Goal: Task Accomplishment & Management: Complete application form

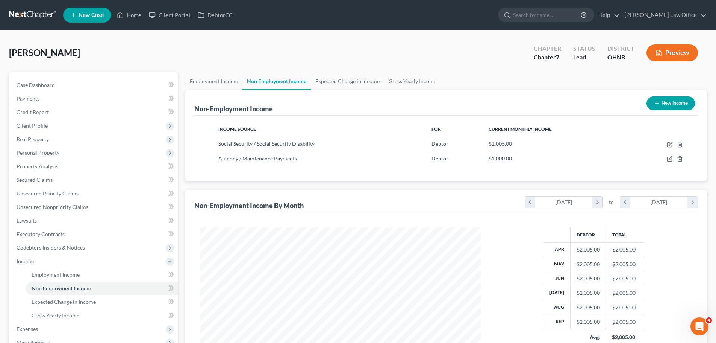
scroll to position [140, 296]
click at [132, 16] on link "Home" at bounding box center [129, 15] width 32 height 14
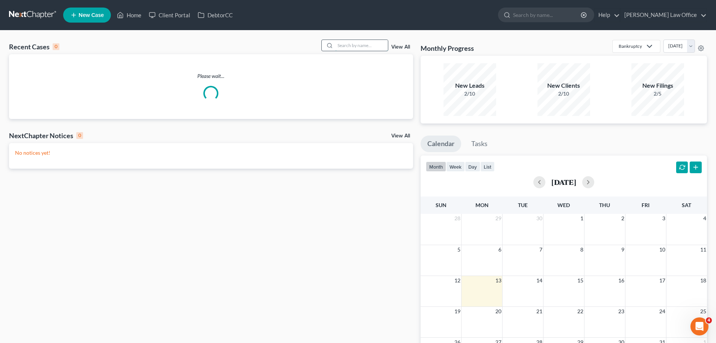
click at [341, 44] on input "search" at bounding box center [361, 45] width 53 height 11
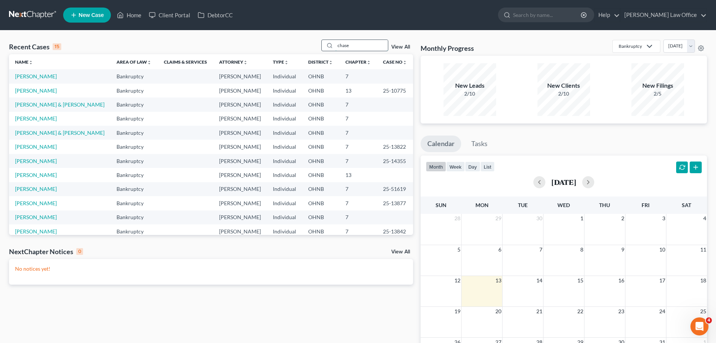
type input "chase"
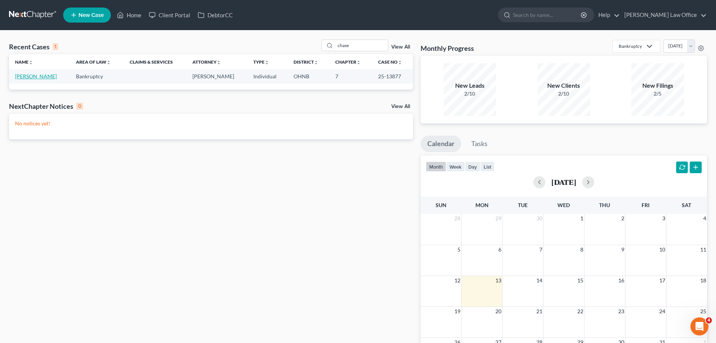
click at [57, 77] on link "[PERSON_NAME]" at bounding box center [36, 76] width 42 height 6
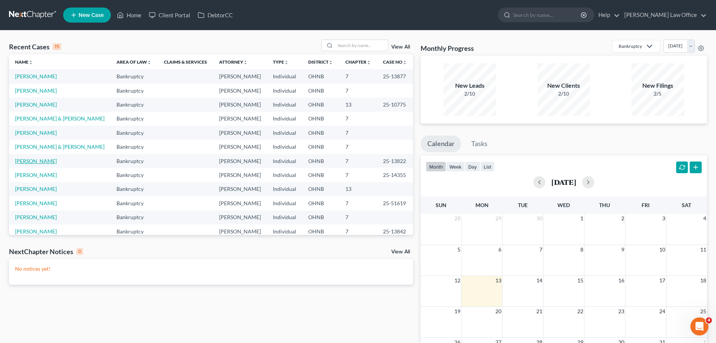
click at [42, 160] on link "[PERSON_NAME]" at bounding box center [36, 161] width 42 height 6
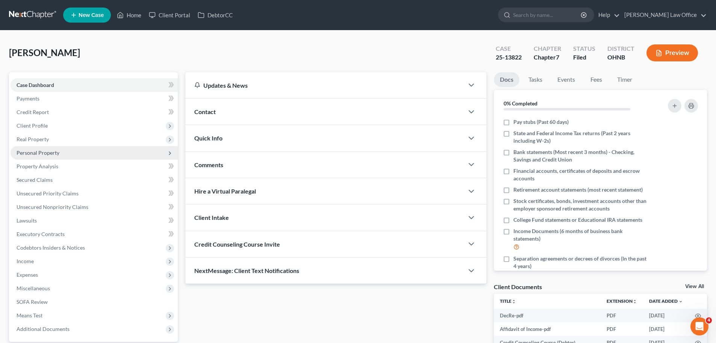
click at [43, 152] on span "Personal Property" at bounding box center [38, 152] width 43 height 6
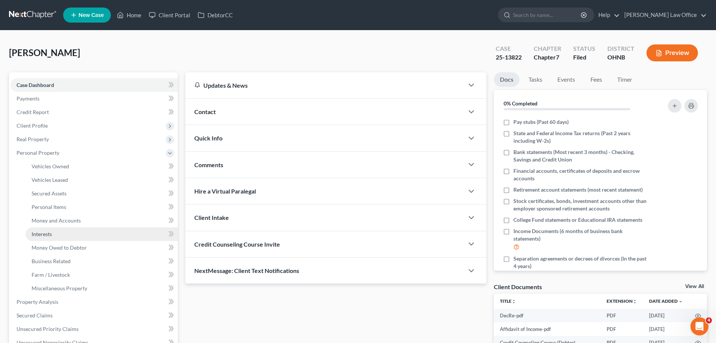
click at [48, 234] on span "Interests" at bounding box center [42, 233] width 20 height 6
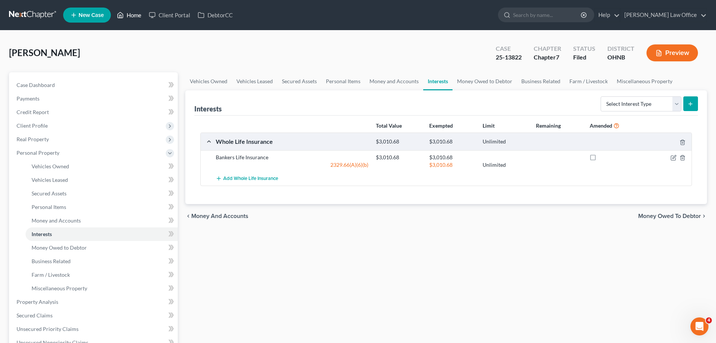
click at [133, 17] on link "Home" at bounding box center [129, 15] width 32 height 14
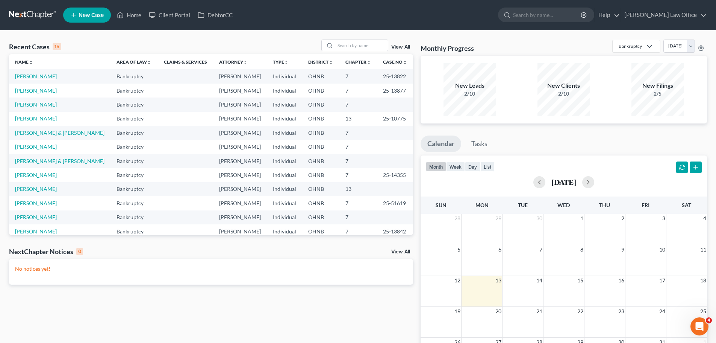
click at [38, 76] on link "[PERSON_NAME]" at bounding box center [36, 76] width 42 height 6
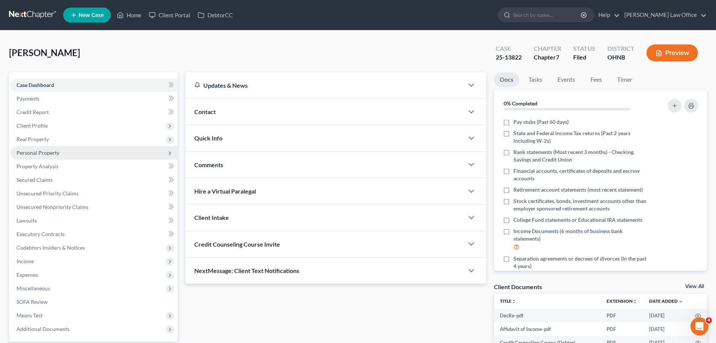
click at [45, 156] on span "Personal Property" at bounding box center [94, 153] width 167 height 14
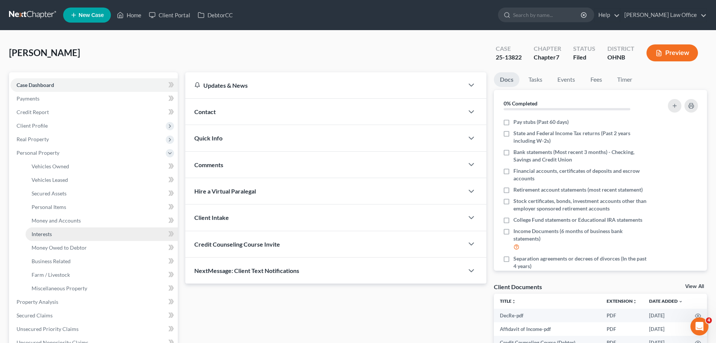
click at [42, 232] on span "Interests" at bounding box center [42, 233] width 20 height 6
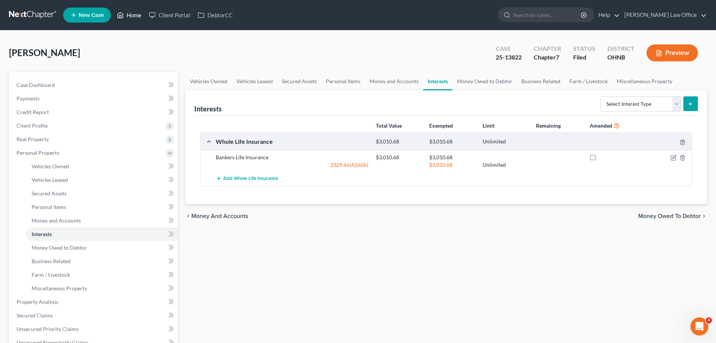
click at [138, 14] on link "Home" at bounding box center [129, 15] width 32 height 14
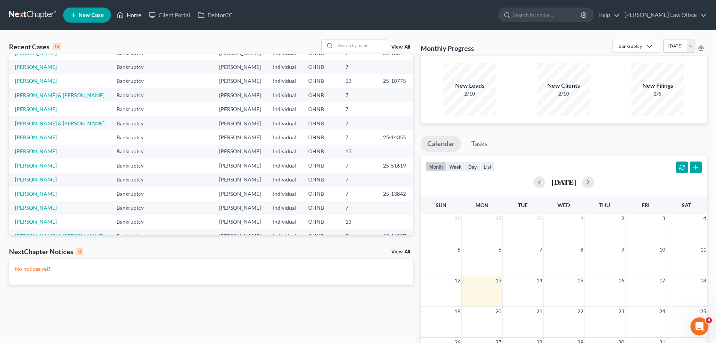
scroll to position [52, 0]
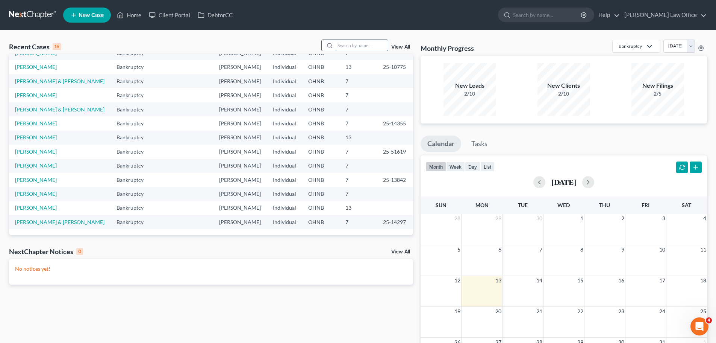
click at [364, 47] on input "search" at bounding box center [361, 45] width 53 height 11
type input "early"
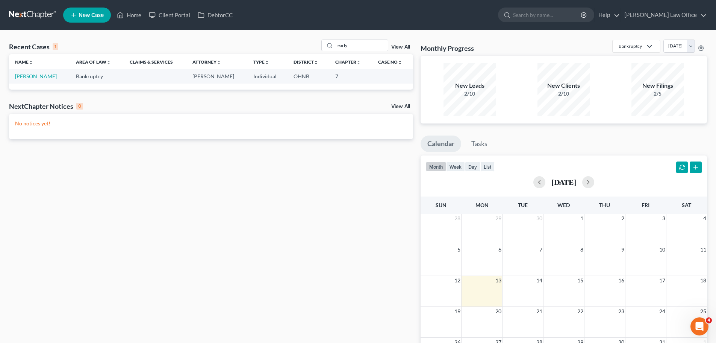
click at [42, 74] on link "[PERSON_NAME]" at bounding box center [36, 76] width 42 height 6
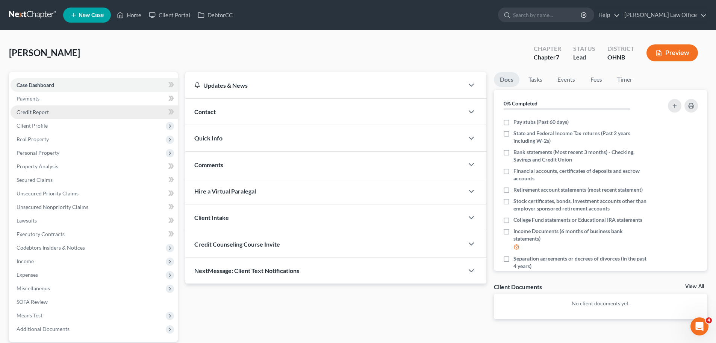
click at [31, 114] on span "Credit Report" at bounding box center [33, 112] width 32 height 6
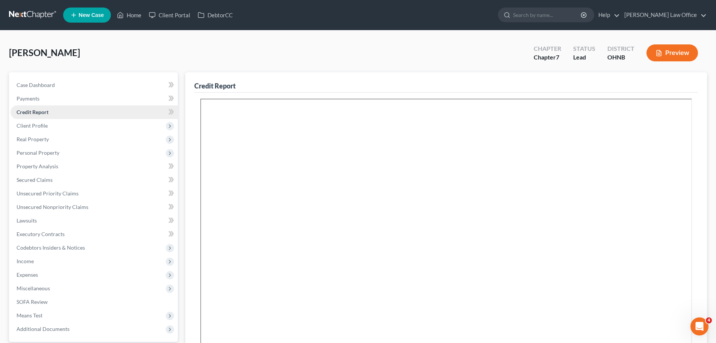
click at [39, 112] on span "Credit Report" at bounding box center [33, 112] width 32 height 6
click at [31, 125] on span "Client Profile" at bounding box center [32, 125] width 31 height 6
click at [148, 52] on div "Early, [PERSON_NAME] Upgraded Chapter Chapter 7 Status Lead District OHNB Previ…" at bounding box center [358, 55] width 698 height 33
click at [171, 112] on icon at bounding box center [169, 111] width 3 height 5
click at [172, 113] on icon at bounding box center [172, 111] width 3 height 5
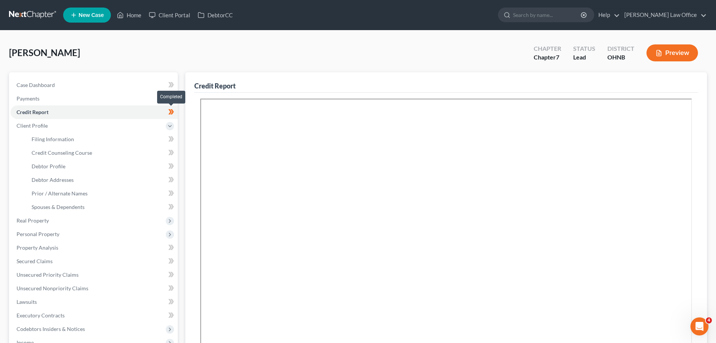
click at [170, 113] on icon at bounding box center [169, 111] width 3 height 5
click at [698, 181] on div "Resubmit Download Re-Import Creditors" at bounding box center [446, 266] width 504 height 349
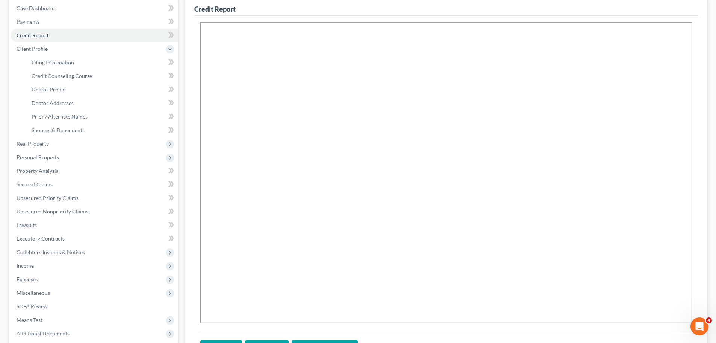
scroll to position [152, 0]
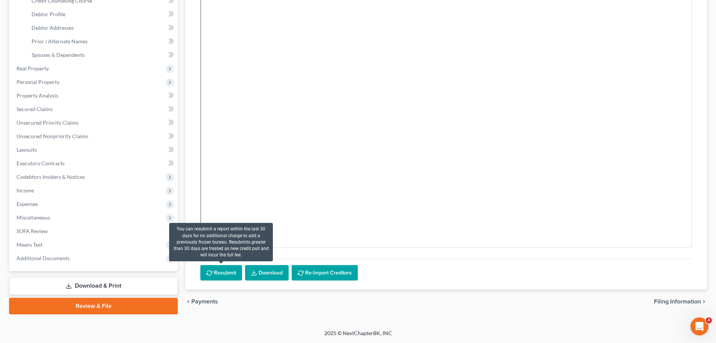
drag, startPoint x: 218, startPoint y: 272, endPoint x: 219, endPoint y: 277, distance: 5.5
click at [218, 272] on button "Resubmit" at bounding box center [221, 273] width 42 height 16
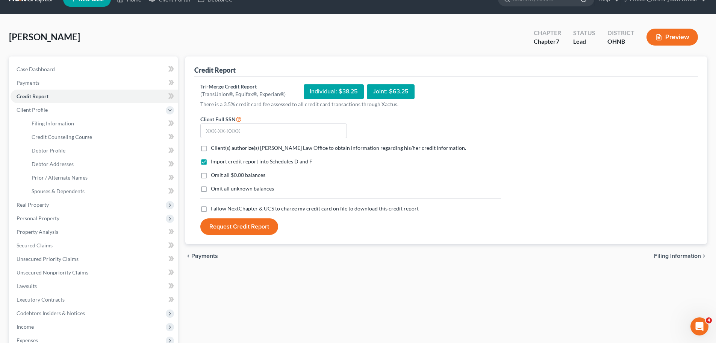
scroll to position [2, 0]
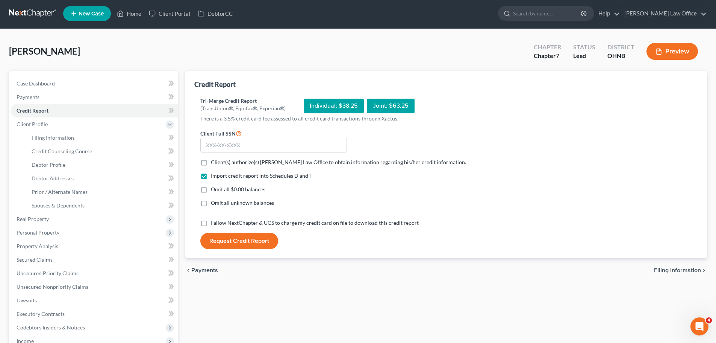
drag, startPoint x: 205, startPoint y: 161, endPoint x: 206, endPoint y: 199, distance: 37.6
click at [211, 161] on label "Client(s) authorize(s) [PERSON_NAME] Law Office to obtain information regarding…" at bounding box center [338, 162] width 255 height 8
click at [214, 161] on input "Client(s) authorize(s) [PERSON_NAME] Law Office to obtain information regarding…" at bounding box center [216, 160] width 5 height 5
checkbox input "true"
click at [211, 193] on label "Omit all $0.00 balances" at bounding box center [238, 189] width 55 height 8
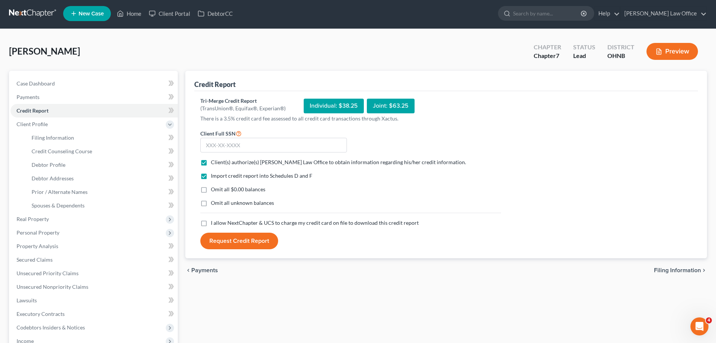
click at [214, 190] on input "Omit all $0.00 balances" at bounding box center [216, 187] width 5 height 5
checkbox input "true"
click at [211, 224] on label "I allow NextChapter & UCS to charge my credit card on file to download this cre…" at bounding box center [315, 223] width 208 height 8
click at [214, 224] on input "I allow NextChapter & UCS to charge my credit card on file to download this cre…" at bounding box center [216, 221] width 5 height 5
checkbox input "true"
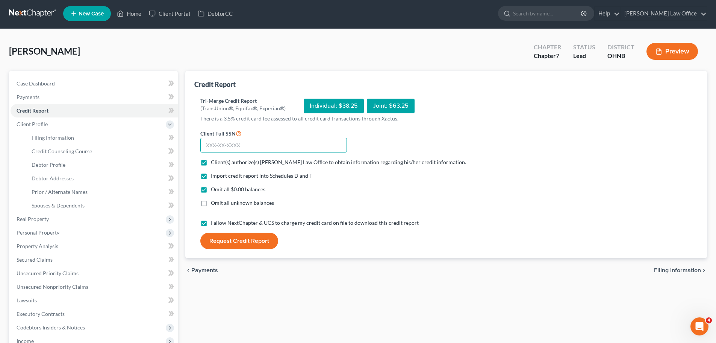
click at [246, 145] on input "text" at bounding box center [273, 145] width 147 height 15
type input "279-84-1041"
click at [248, 243] on button "Request Credit Report" at bounding box center [239, 240] width 78 height 17
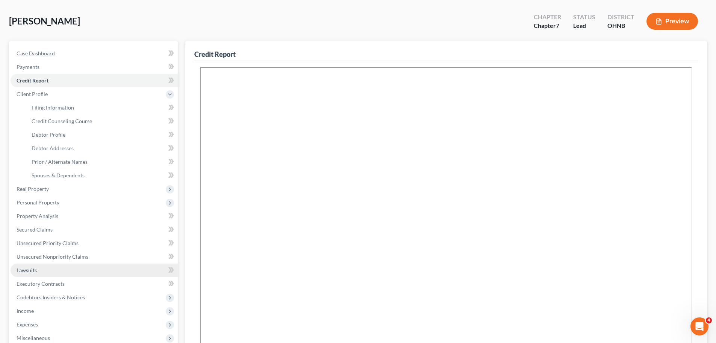
scroll to position [77, 0]
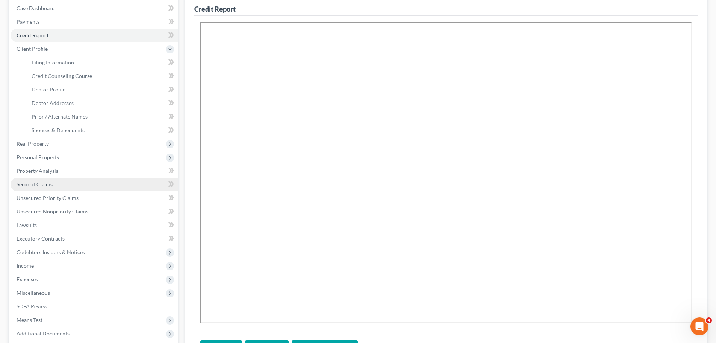
click at [35, 183] on span "Secured Claims" at bounding box center [35, 184] width 36 height 6
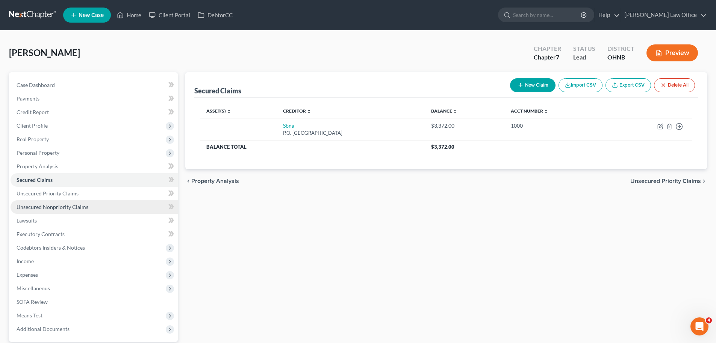
click at [41, 208] on span "Unsecured Nonpriority Claims" at bounding box center [53, 206] width 72 height 6
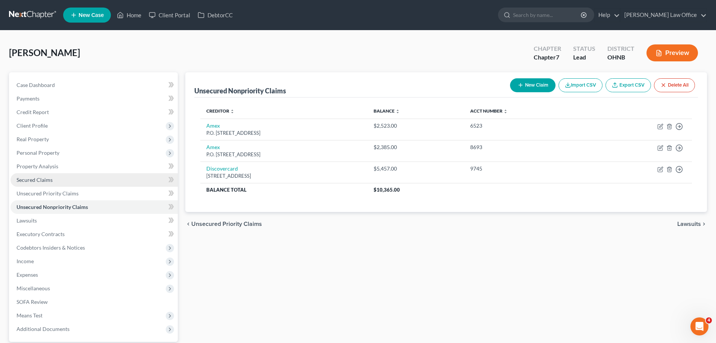
click at [41, 183] on link "Secured Claims" at bounding box center [94, 180] width 167 height 14
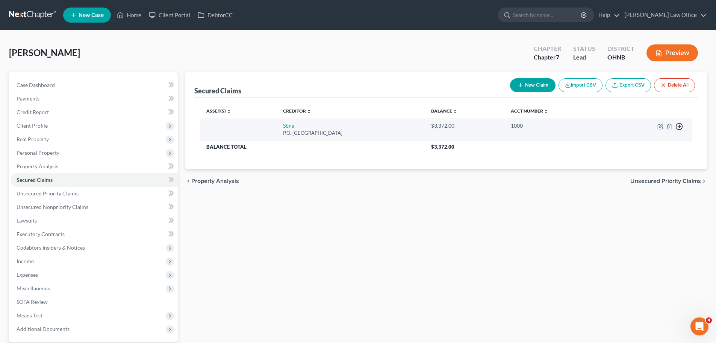
click at [679, 127] on polyline "button" at bounding box center [679, 126] width 1 height 3
click at [643, 145] on link "Move to F" at bounding box center [645, 144] width 63 height 13
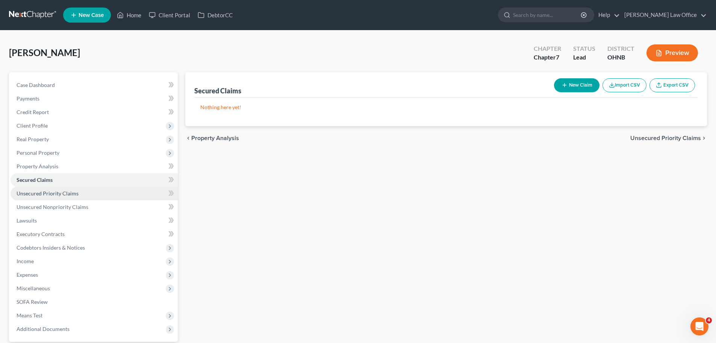
click at [55, 193] on span "Unsecured Priority Claims" at bounding box center [48, 193] width 62 height 6
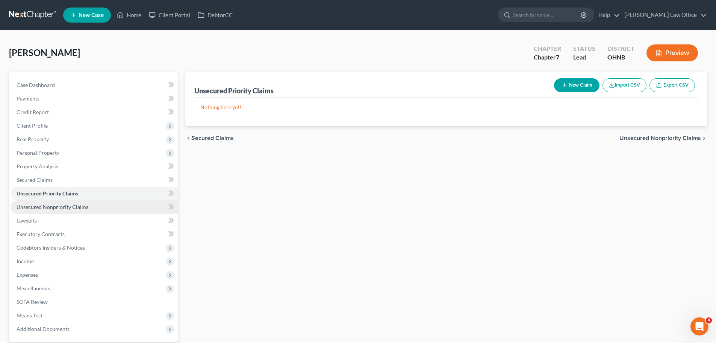
click at [61, 208] on span "Unsecured Nonpriority Claims" at bounding box center [53, 206] width 72 height 6
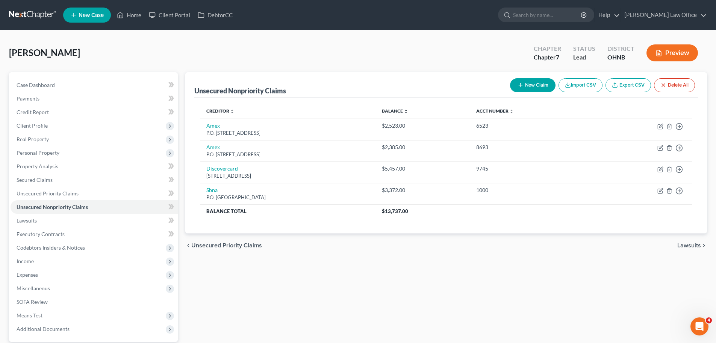
click at [532, 87] on button "New Claim" at bounding box center [532, 85] width 45 height 14
select select "0"
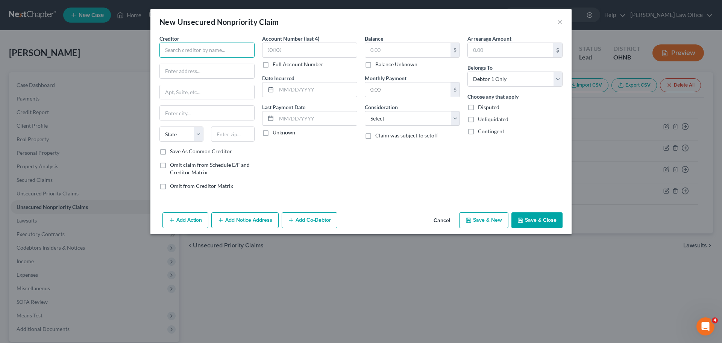
click at [191, 47] on input "text" at bounding box center [206, 49] width 95 height 15
type input "A"
drag, startPoint x: 238, startPoint y: 56, endPoint x: 158, endPoint y: 37, distance: 82.9
click at [158, 37] on div "Creditor * First Chicago Insurance Co. State [US_STATE] AK AR AZ CA CO CT DE DC…" at bounding box center [207, 115] width 103 height 161
type input "a"
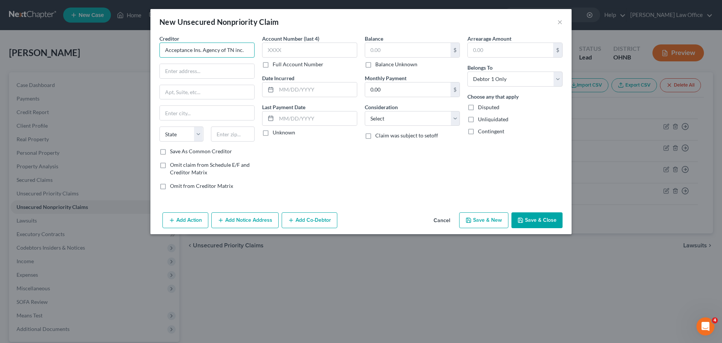
click at [245, 49] on input "Acceptance Ins. Agency of TN inc." at bounding box center [206, 49] width 95 height 15
type input "Acceptance Ins. Agency of TN Inc."
type input "[STREET_ADDRESS]"
type input "44691"
type input "Wooster"
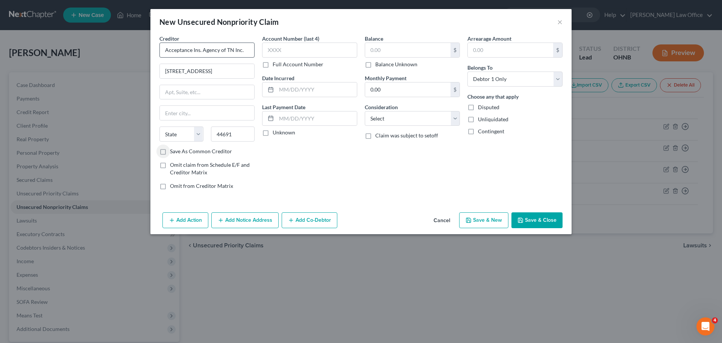
select select "36"
click at [273, 63] on label "Full Account Number" at bounding box center [298, 65] width 51 height 8
click at [276, 63] on input "Full Account Number" at bounding box center [278, 63] width 5 height 5
click at [290, 55] on input "text" at bounding box center [309, 49] width 95 height 15
type input "OHZ0018960-01"
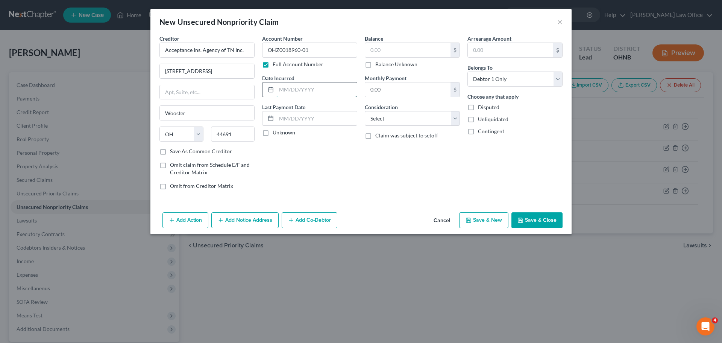
click at [318, 94] on input "text" at bounding box center [316, 89] width 80 height 14
type input "2024"
drag, startPoint x: 455, startPoint y: 121, endPoint x: 447, endPoint y: 125, distance: 9.3
click at [455, 121] on select "Select Cable / Satellite Services Collection Agency Credit Card Debt Debt Couns…" at bounding box center [412, 118] width 95 height 15
select select "4"
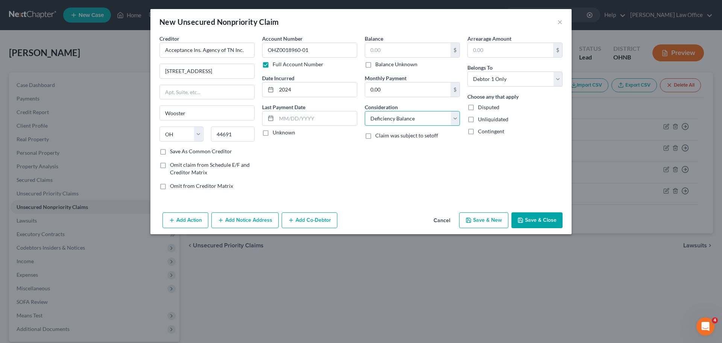
click at [365, 111] on select "Select Cable / Satellite Services Collection Agency Credit Card Debt Debt Couns…" at bounding box center [412, 118] width 95 height 15
click at [398, 50] on input "text" at bounding box center [407, 50] width 85 height 14
type input "78.00"
drag, startPoint x: 545, startPoint y: 215, endPoint x: 590, endPoint y: 202, distance: 46.6
click at [545, 215] on button "Save & Close" at bounding box center [536, 220] width 51 height 16
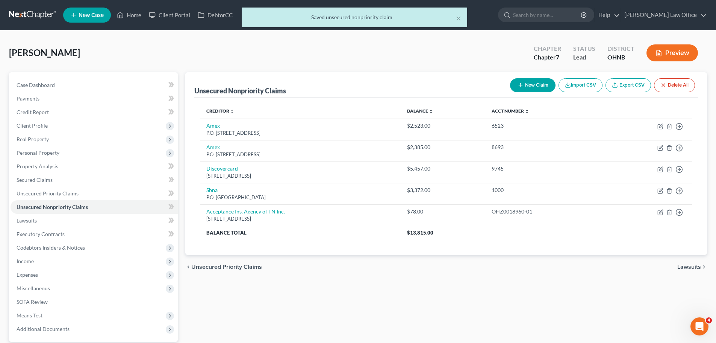
click at [540, 89] on button "New Claim" at bounding box center [532, 85] width 45 height 14
select select "0"
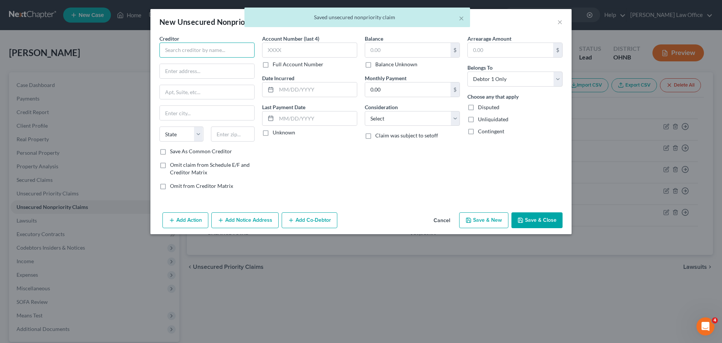
click at [211, 50] on input "text" at bounding box center [206, 49] width 95 height 15
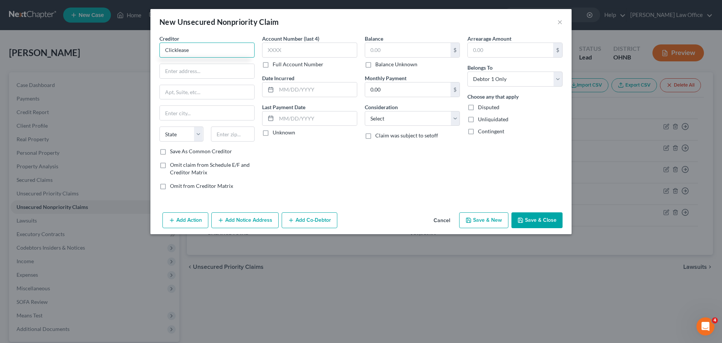
type input "Clicklease"
type input "PO Box 923"
type input "19903"
type input "[GEOGRAPHIC_DATA]"
select select "7"
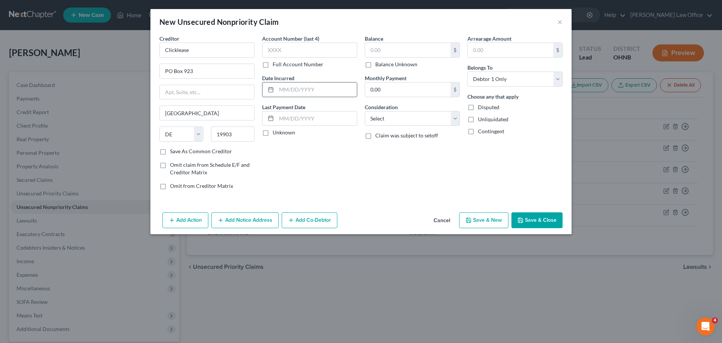
click at [319, 95] on input "text" at bounding box center [316, 89] width 80 height 14
type input "2023"
click at [455, 121] on select "Select Cable / Satellite Services Collection Agency Credit Card Debt Debt Couns…" at bounding box center [412, 118] width 95 height 15
select select "4"
click at [365, 111] on select "Select Cable / Satellite Services Collection Agency Credit Card Debt Debt Couns…" at bounding box center [412, 118] width 95 height 15
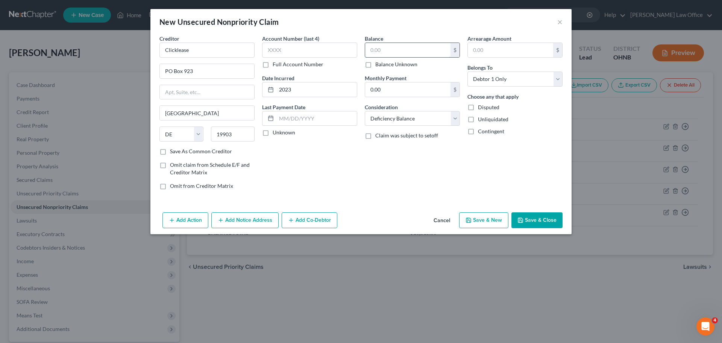
click at [385, 50] on input "text" at bounding box center [407, 50] width 85 height 14
type input "26,908.95"
click at [249, 218] on button "Add Notice Address" at bounding box center [244, 220] width 67 height 16
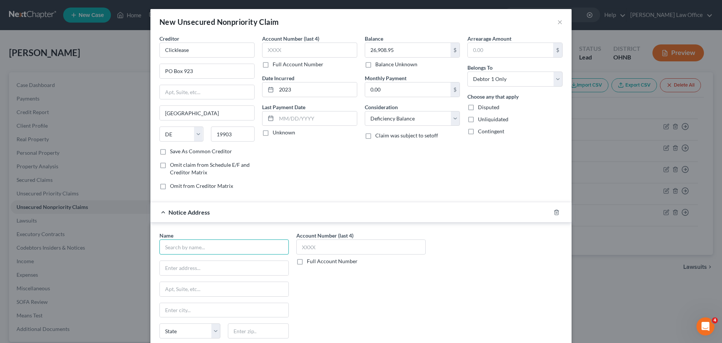
click at [220, 250] on input "text" at bounding box center [223, 246] width 129 height 15
type input "[PERSON_NAME] Brinen & Monaghan, Inc."
type input "[STREET_ADDRESS]"
type input "Suite 100"
type input "29601"
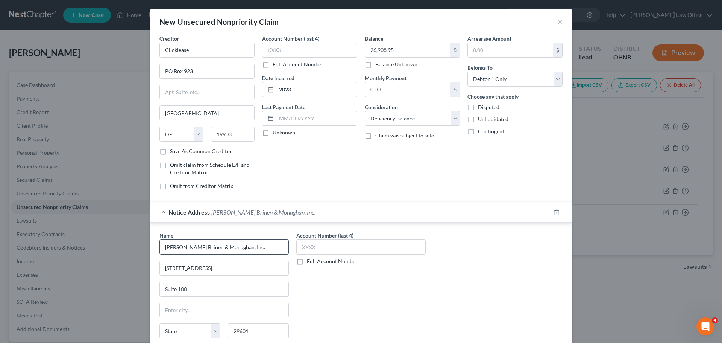
type input "[GEOGRAPHIC_DATA]"
select select "42"
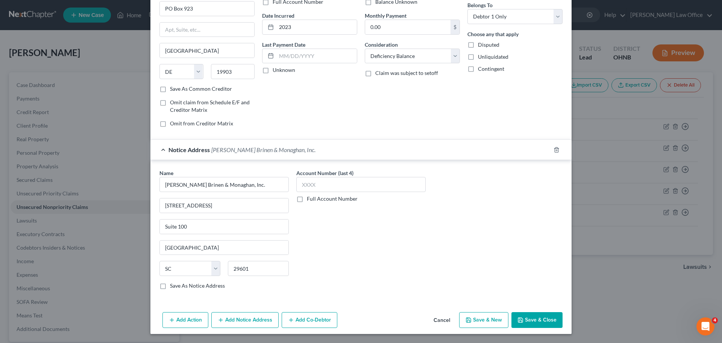
click at [307, 197] on label "Full Account Number" at bounding box center [332, 199] width 51 height 8
click at [310, 197] on input "Full Account Number" at bounding box center [312, 197] width 5 height 5
click at [320, 186] on input "text" at bounding box center [360, 184] width 129 height 15
type input "239397"
click at [525, 313] on button "Save & Close" at bounding box center [536, 320] width 51 height 16
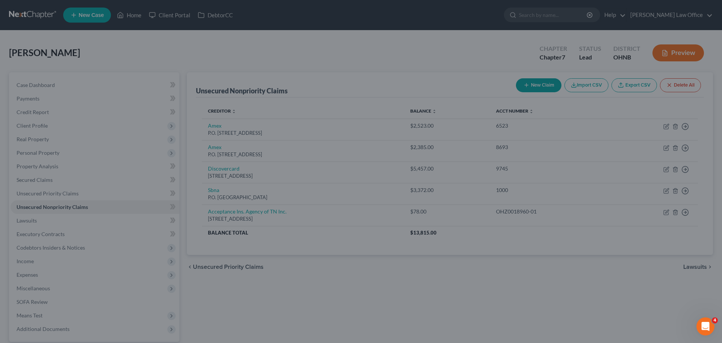
scroll to position [0, 0]
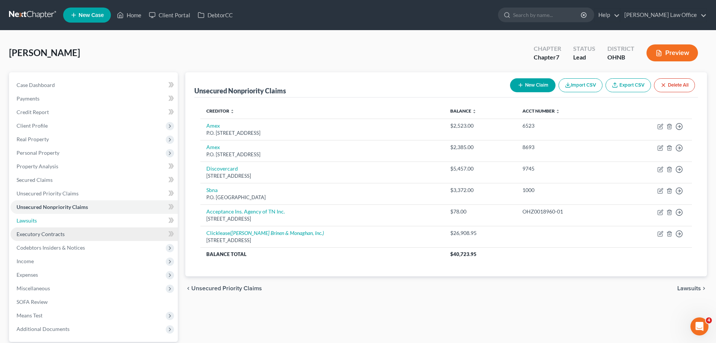
drag, startPoint x: 42, startPoint y: 218, endPoint x: 84, endPoint y: 230, distance: 44.1
click at [42, 218] on link "Lawsuits" at bounding box center [94, 221] width 167 height 14
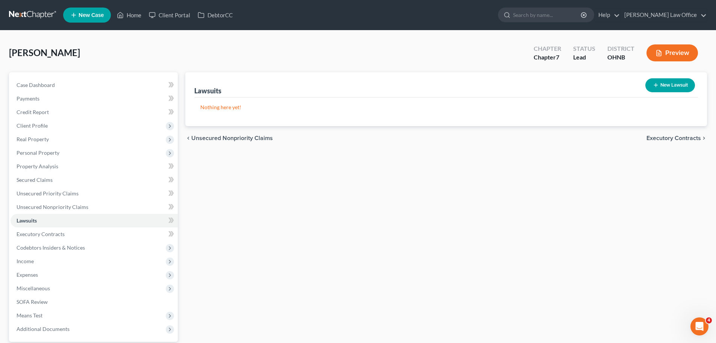
click at [661, 87] on button "New Lawsuit" at bounding box center [671, 85] width 50 height 14
select select "0"
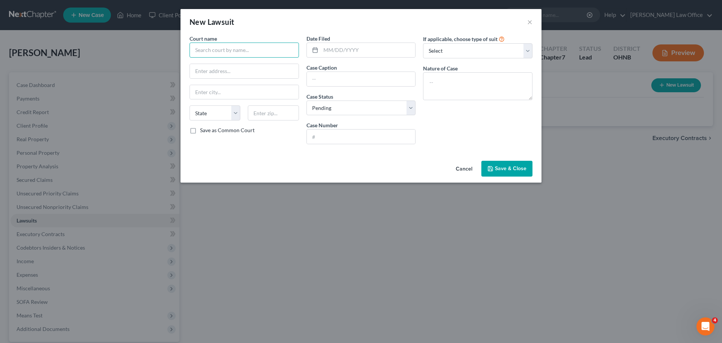
click at [248, 49] on input "text" at bounding box center [244, 49] width 109 height 15
type input "Cuyahoga County Court of Common Pleas"
click at [203, 75] on input "text" at bounding box center [244, 71] width 109 height 14
type input "[STREET_ADDRESS]"
click at [266, 113] on input "text" at bounding box center [273, 112] width 51 height 15
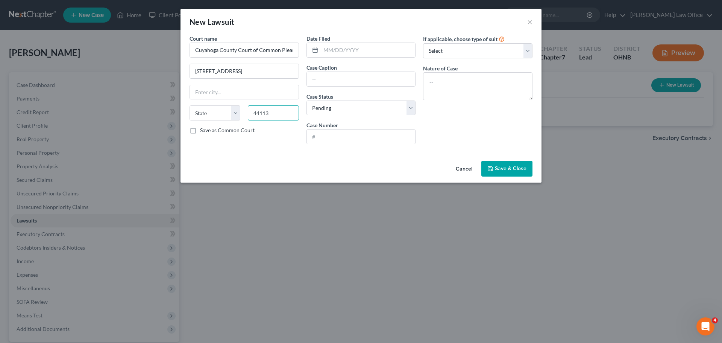
type input "44113"
type input "[GEOGRAPHIC_DATA]"
select select "36"
drag, startPoint x: 191, startPoint y: 130, endPoint x: 376, endPoint y: 59, distance: 198.0
click at [200, 132] on label "Save as Common Court" at bounding box center [227, 130] width 55 height 8
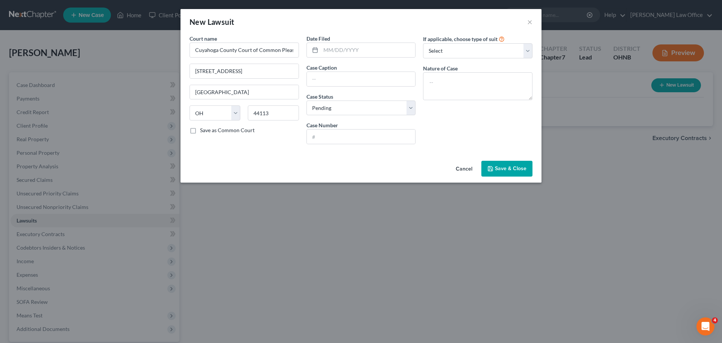
click at [203, 131] on input "Save as Common Court" at bounding box center [205, 128] width 5 height 5
checkbox input "true"
click at [355, 134] on input "text" at bounding box center [361, 136] width 109 height 14
type input "CV-25-110306"
click at [331, 81] on input "text" at bounding box center [361, 79] width 109 height 14
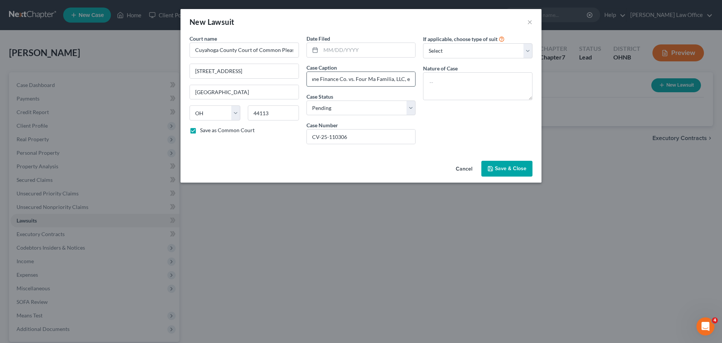
scroll to position [0, 18]
type input "Newlane Finance Co. vs. Four Ma Familia, LLC, et al"
click at [362, 54] on input "text" at bounding box center [368, 50] width 95 height 14
type input "[DATE]"
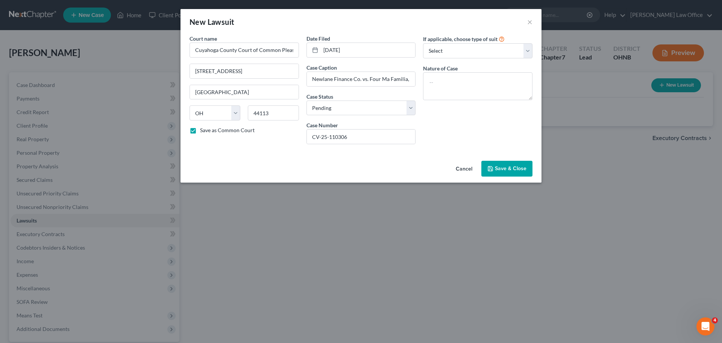
click at [502, 165] on span "Save & Close" at bounding box center [511, 168] width 32 height 6
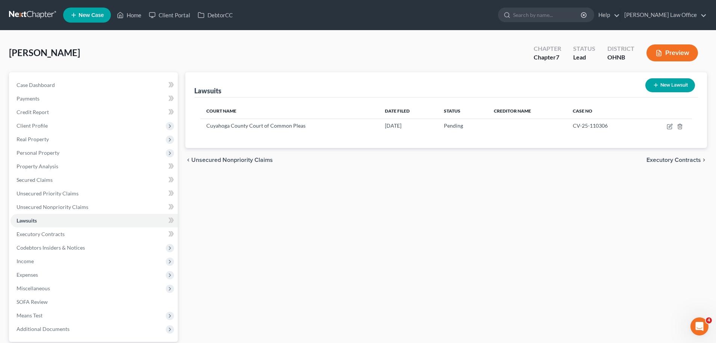
click at [672, 83] on button "New Lawsuit" at bounding box center [671, 85] width 50 height 14
select select "0"
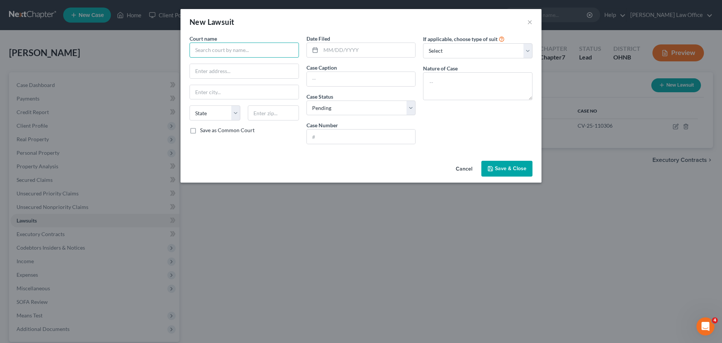
click at [267, 49] on input "text" at bounding box center [244, 49] width 109 height 15
type input "X"
type input "Cuyahoga County Court of Common Pleas"
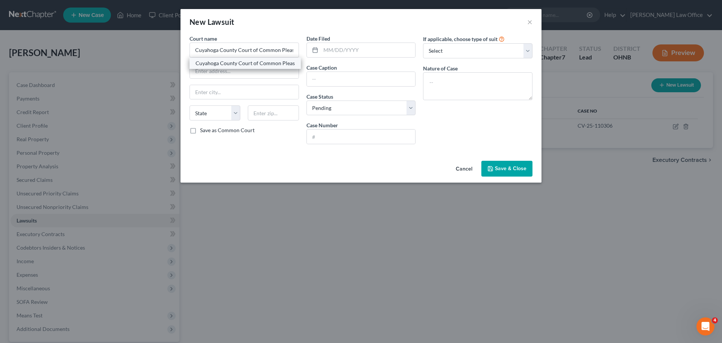
click at [249, 66] on div "Cuyahoga County Court of Common Pleas" at bounding box center [245, 63] width 99 height 8
type input "[STREET_ADDRESS]"
type input "[GEOGRAPHIC_DATA]"
select select "36"
type input "44113"
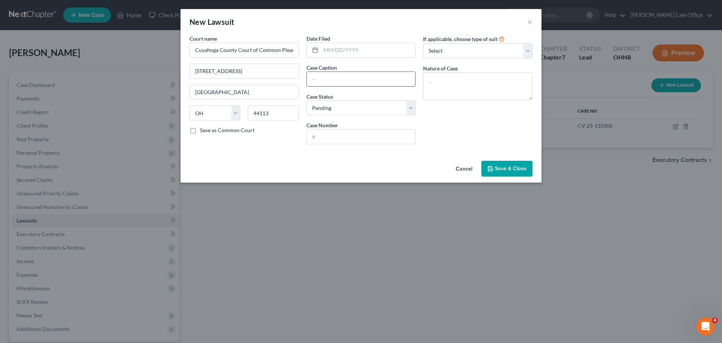
click at [337, 76] on input "text" at bounding box center [361, 79] width 109 height 14
type input "North Mill Credit Trust vs. Four Ma Familia, LLC, et al"
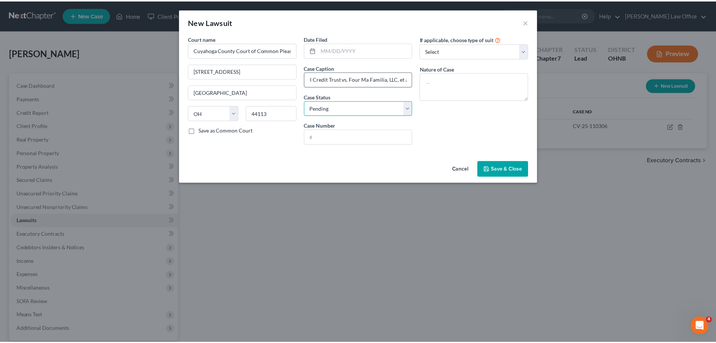
scroll to position [0, 0]
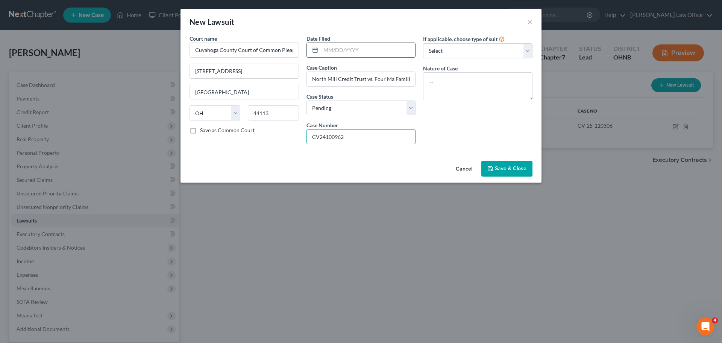
type input "CV24100962"
click at [338, 51] on input "text" at bounding box center [368, 50] width 95 height 14
type input "[DATE]"
click at [526, 167] on button "Save & Close" at bounding box center [506, 169] width 51 height 16
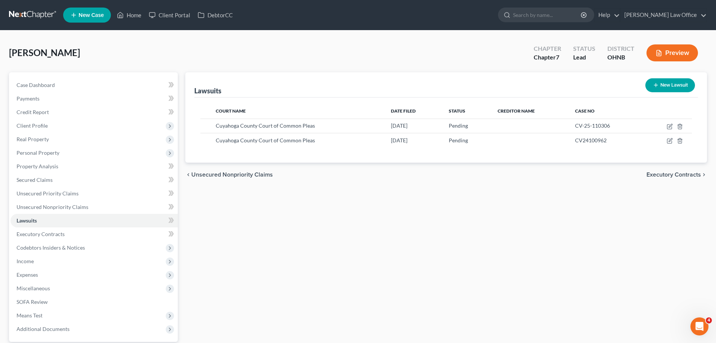
click at [669, 80] on button "New Lawsuit" at bounding box center [671, 85] width 50 height 14
select select "0"
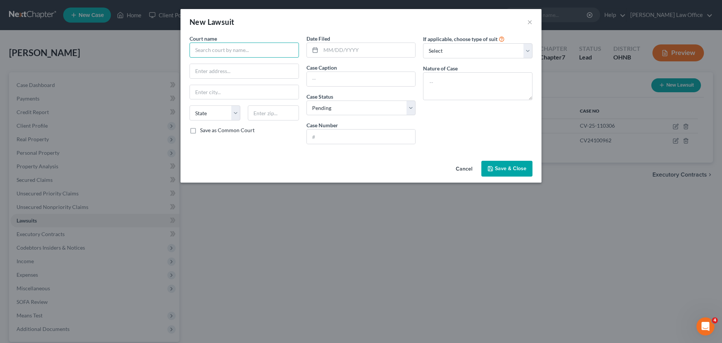
click at [249, 53] on input "text" at bounding box center [244, 49] width 109 height 15
click at [238, 66] on div "Cuyahoga County Court of Common Pleas" at bounding box center [245, 63] width 99 height 8
type input "Cuyahoga County Court of Common Pleas"
type input "[STREET_ADDRESS]"
type input "[GEOGRAPHIC_DATA]"
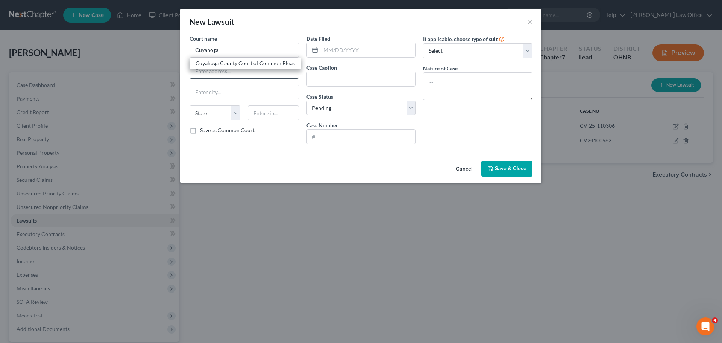
select select "36"
type input "44113"
click at [337, 75] on input "text" at bounding box center [361, 79] width 109 height 14
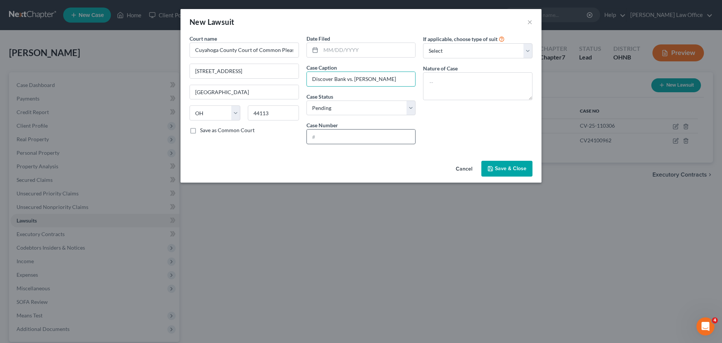
type input "Discover Bank vs. [PERSON_NAME]"
click at [334, 135] on input "text" at bounding box center [361, 136] width 109 height 14
type input "CV-25-111516"
click at [339, 53] on input "text" at bounding box center [368, 50] width 95 height 14
click at [337, 52] on input "[DATE]" at bounding box center [368, 50] width 95 height 14
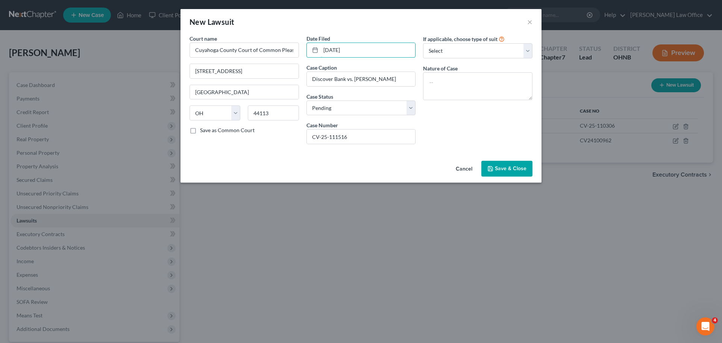
type input "[DATE]"
click at [510, 171] on span "Save & Close" at bounding box center [511, 168] width 32 height 6
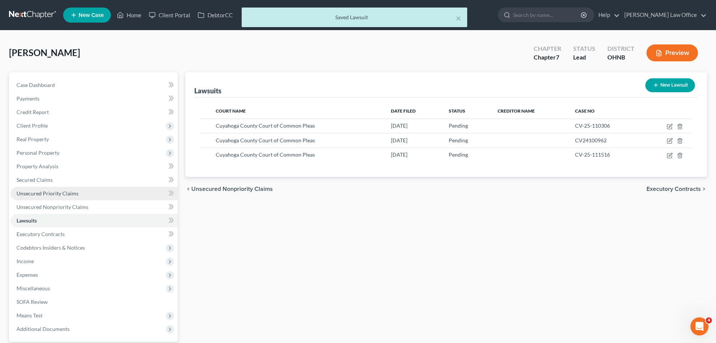
click at [61, 193] on span "Unsecured Priority Claims" at bounding box center [48, 193] width 62 height 6
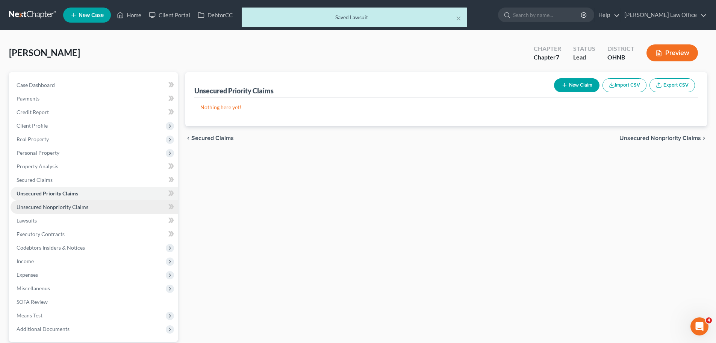
click at [37, 202] on link "Unsecured Nonpriority Claims" at bounding box center [94, 207] width 167 height 14
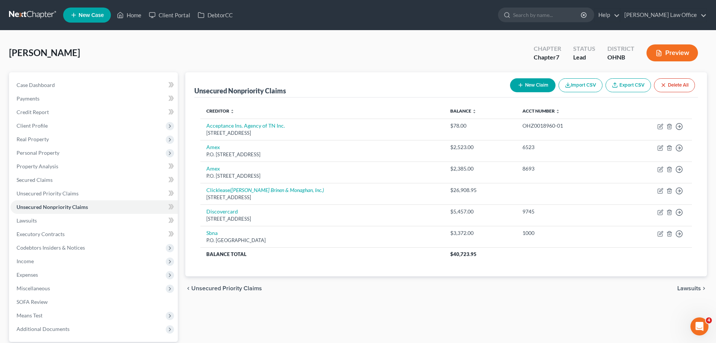
click at [532, 85] on button "New Claim" at bounding box center [532, 85] width 45 height 14
select select "0"
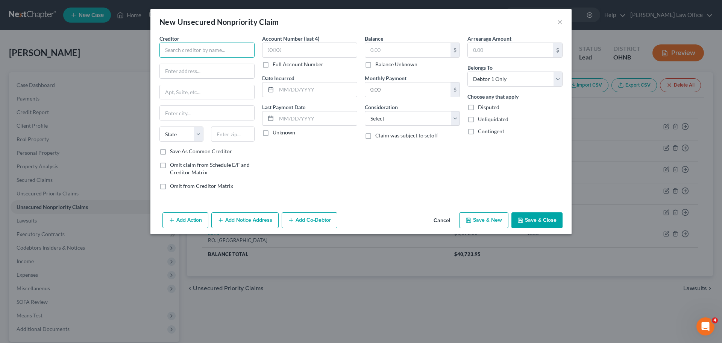
click at [229, 47] on input "text" at bounding box center [206, 49] width 95 height 15
type input "Newlane Finance Company"
type input "[STREET_ADDRESS]"
type input "17th Floor"
type input "19103"
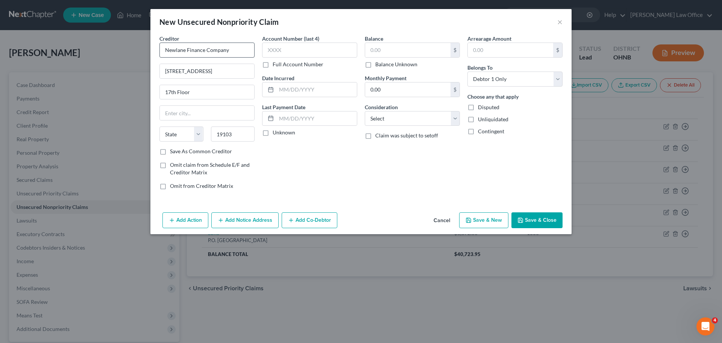
type input "[GEOGRAPHIC_DATA]"
select select "39"
click at [273, 66] on label "Full Account Number" at bounding box center [298, 65] width 51 height 8
click at [276, 65] on input "Full Account Number" at bounding box center [278, 63] width 5 height 5
drag, startPoint x: 267, startPoint y: 65, endPoint x: 282, endPoint y: 83, distance: 24.0
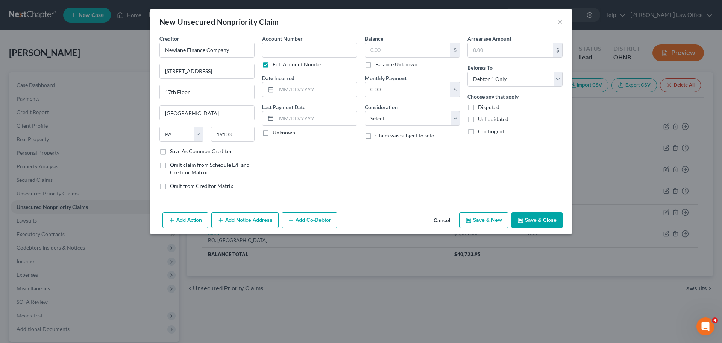
click at [273, 66] on label "Full Account Number" at bounding box center [298, 65] width 51 height 8
click at [276, 65] on input "Full Account Number" at bounding box center [278, 63] width 5 height 5
click at [285, 87] on input "text" at bounding box center [316, 89] width 80 height 14
type input "2022"
click at [357, 164] on div "Account Number (last 4) Full Account Number Date Incurred 2022 Last Payment Dat…" at bounding box center [309, 115] width 103 height 161
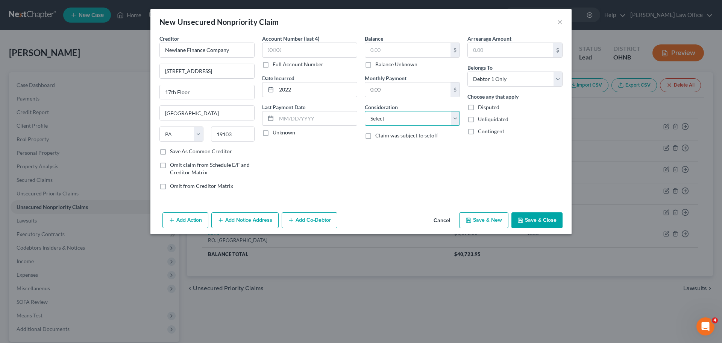
click at [455, 125] on select "Select Cable / Satellite Services Collection Agency Credit Card Debt Debt Couns…" at bounding box center [412, 118] width 95 height 15
select select "4"
click at [365, 111] on select "Select Cable / Satellite Services Collection Agency Credit Card Debt Debt Couns…" at bounding box center [412, 118] width 95 height 15
click at [393, 55] on input "text" at bounding box center [407, 50] width 85 height 14
type input "37,063.19"
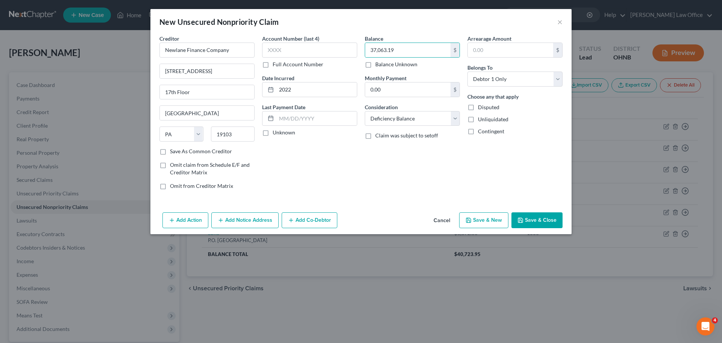
drag, startPoint x: 540, startPoint y: 218, endPoint x: 498, endPoint y: 236, distance: 45.1
click at [540, 217] on button "Save & Close" at bounding box center [536, 220] width 51 height 16
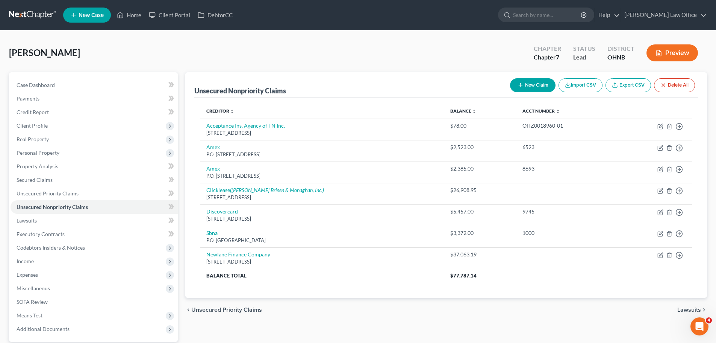
click at [536, 89] on button "New Claim" at bounding box center [532, 85] width 45 height 14
select select "0"
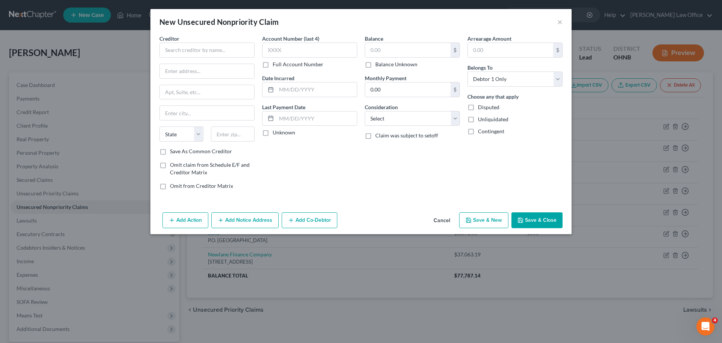
click at [441, 223] on button "Cancel" at bounding box center [442, 220] width 29 height 15
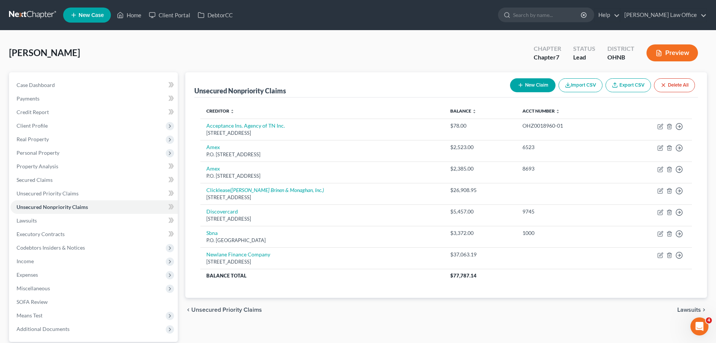
click at [538, 81] on button "New Claim" at bounding box center [532, 85] width 45 height 14
select select "0"
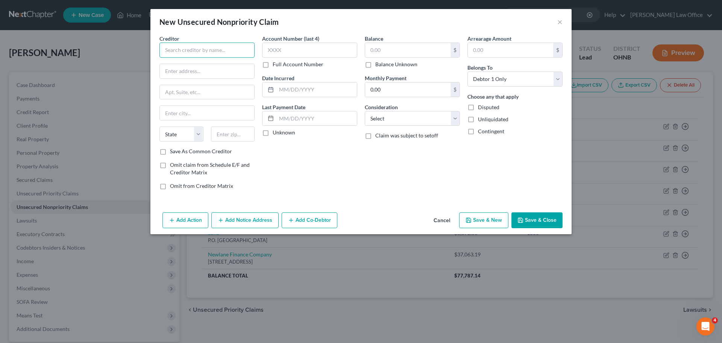
click at [229, 50] on input "text" at bounding box center [206, 49] width 95 height 15
type input "B"
type input "North Mill Credit Trust"
type input "601 [PERSON_NAME] 7"
type input "Suite 5"
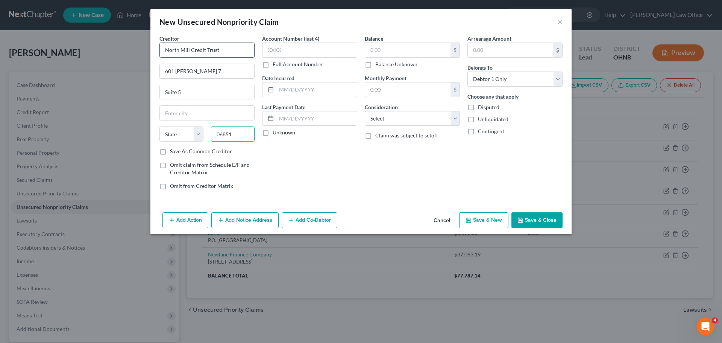
type input "06851"
type input "[GEOGRAPHIC_DATA]"
select select "6"
click at [302, 86] on input "text" at bounding box center [316, 89] width 80 height 14
type input "2022"
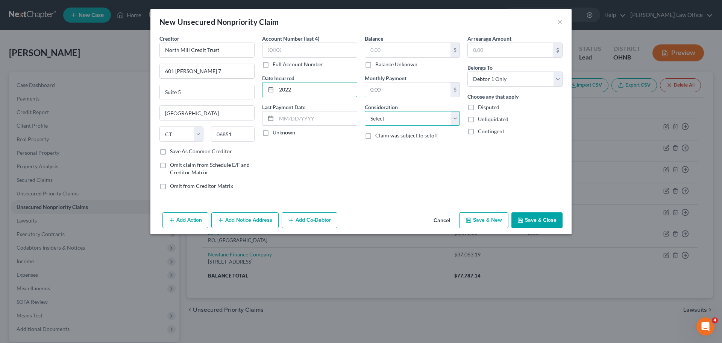
drag, startPoint x: 455, startPoint y: 120, endPoint x: 452, endPoint y: 123, distance: 4.3
click at [455, 120] on select "Select Cable / Satellite Services Collection Agency Credit Card Debt Debt Couns…" at bounding box center [412, 118] width 95 height 15
select select "4"
click at [365, 111] on select "Select Cable / Satellite Services Collection Agency Credit Card Debt Debt Couns…" at bounding box center [412, 118] width 95 height 15
click at [388, 53] on input "text" at bounding box center [407, 50] width 85 height 14
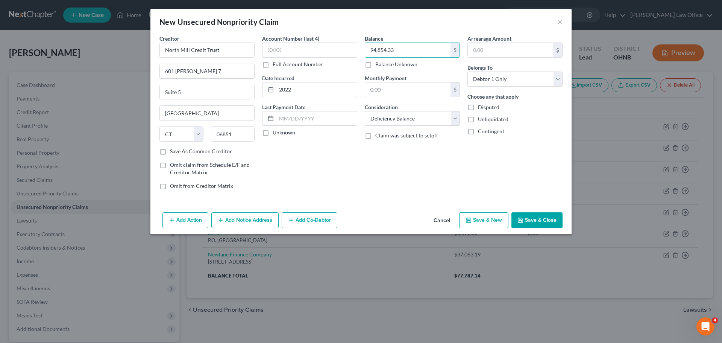
type input "94,854.33"
drag, startPoint x: 529, startPoint y: 223, endPoint x: 440, endPoint y: 150, distance: 115.5
click at [529, 223] on button "Save & Close" at bounding box center [536, 220] width 51 height 16
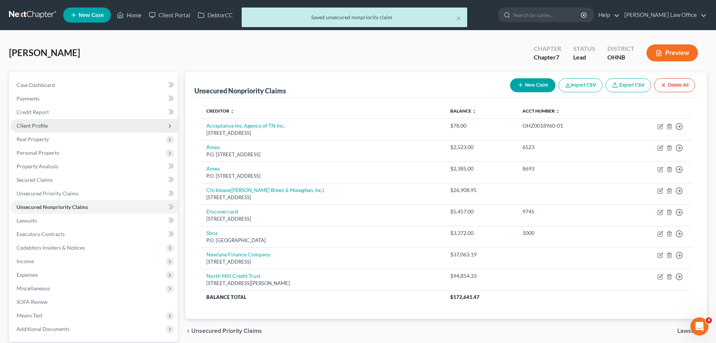
click at [35, 124] on span "Client Profile" at bounding box center [32, 125] width 31 height 6
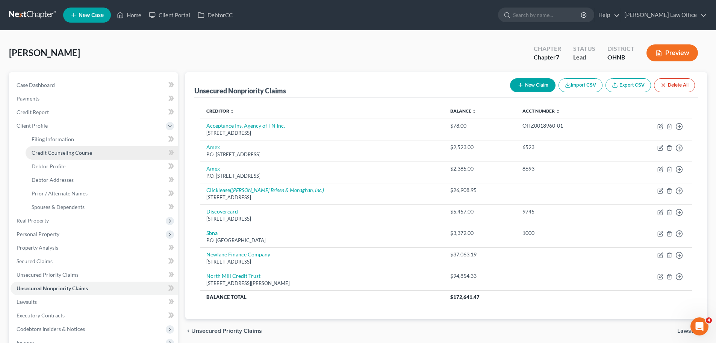
click at [64, 155] on span "Credit Counseling Course" at bounding box center [62, 152] width 61 height 6
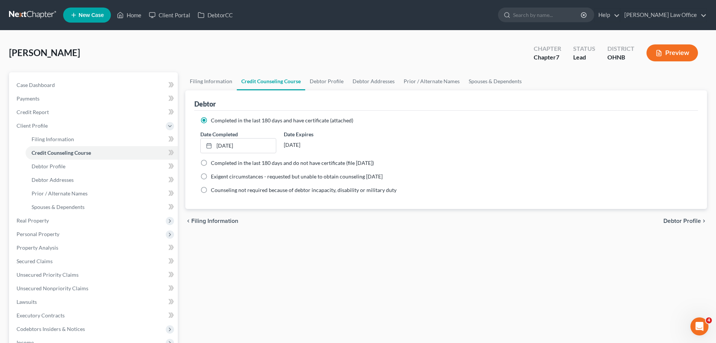
click at [675, 55] on button "Preview" at bounding box center [673, 52] width 52 height 17
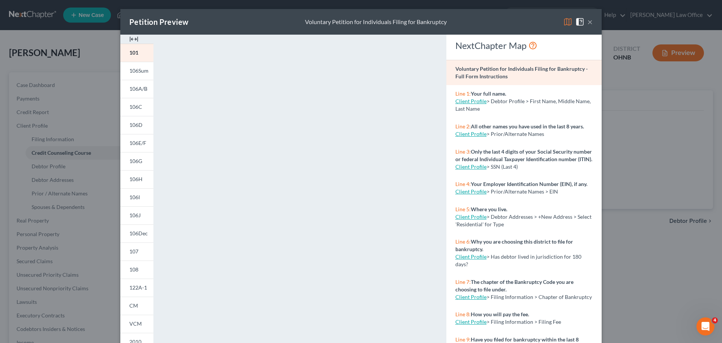
click at [588, 22] on button "×" at bounding box center [589, 21] width 5 height 9
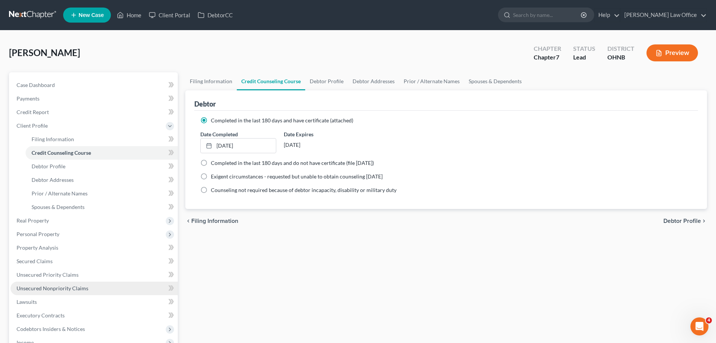
click at [53, 286] on span "Unsecured Nonpriority Claims" at bounding box center [53, 288] width 72 height 6
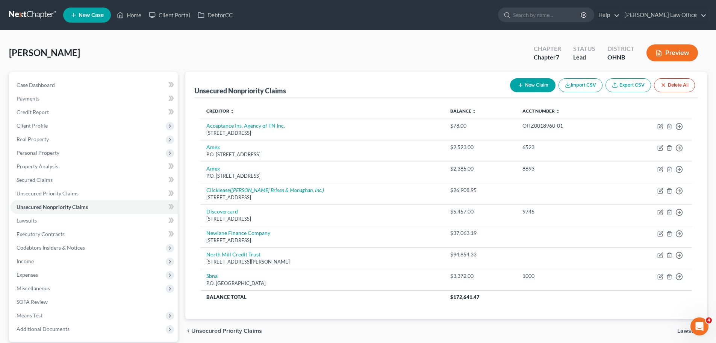
click at [673, 54] on button "Preview" at bounding box center [673, 52] width 52 height 17
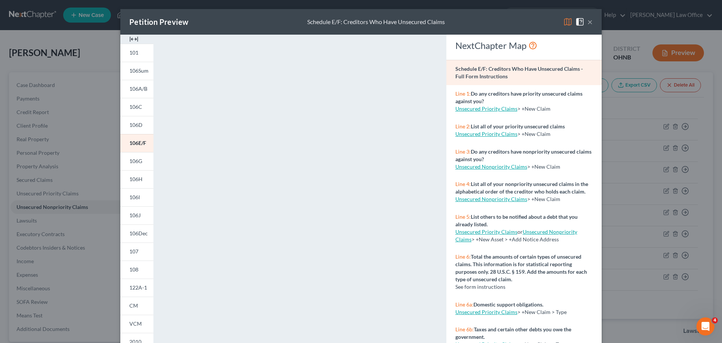
click at [590, 21] on button "×" at bounding box center [589, 21] width 5 height 9
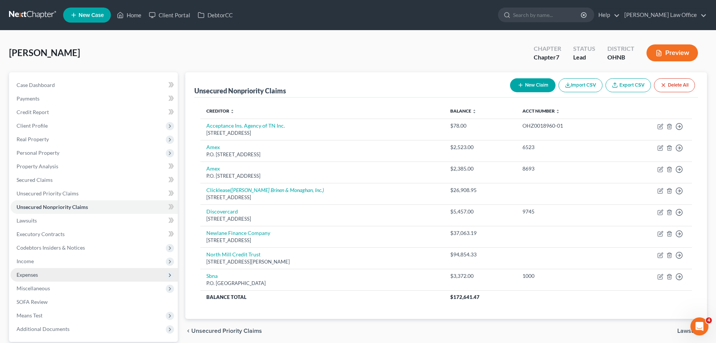
click at [45, 270] on span "Expenses" at bounding box center [94, 275] width 167 height 14
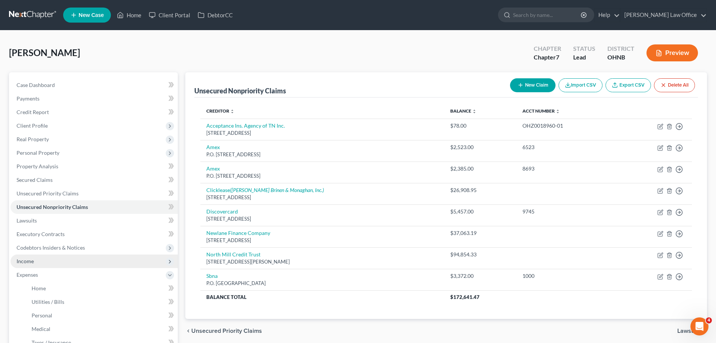
click at [42, 261] on span "Income" at bounding box center [94, 261] width 167 height 14
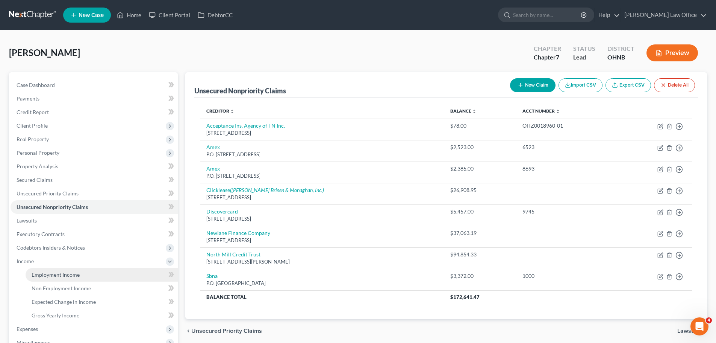
click at [50, 272] on span "Employment Income" at bounding box center [56, 274] width 48 height 6
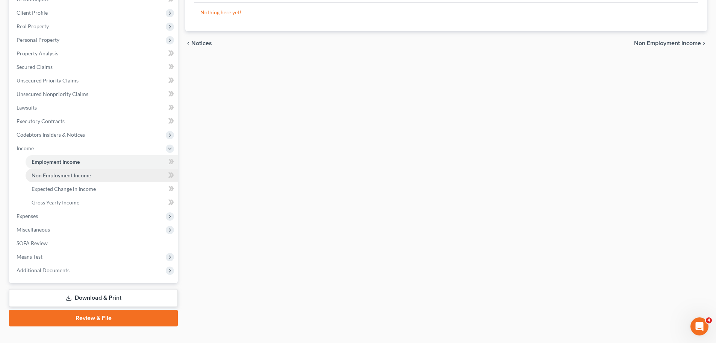
click at [61, 173] on span "Non Employment Income" at bounding box center [61, 175] width 59 height 6
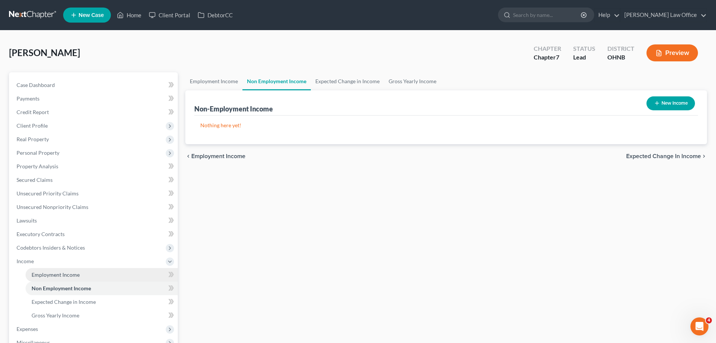
click at [60, 269] on link "Employment Income" at bounding box center [102, 275] width 152 height 14
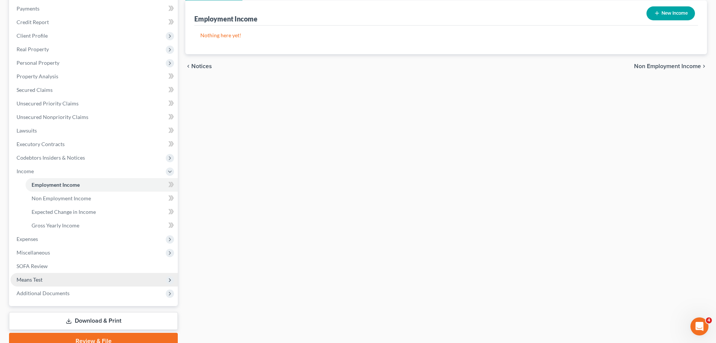
scroll to position [113, 0]
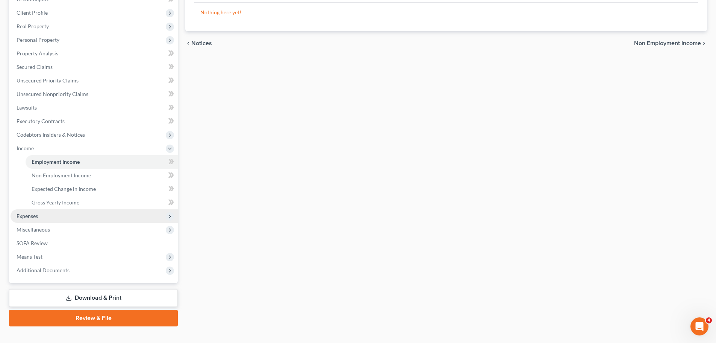
click at [58, 218] on span "Expenses" at bounding box center [94, 216] width 167 height 14
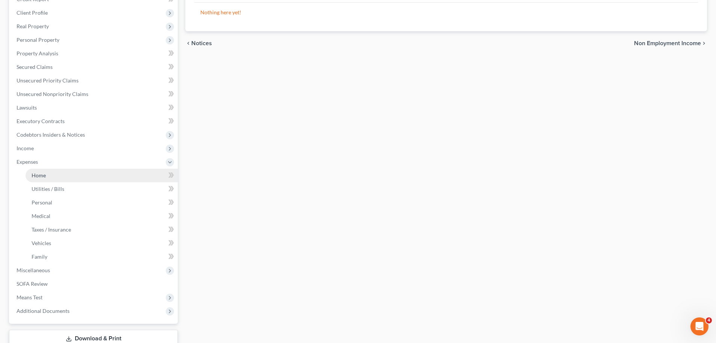
click at [50, 179] on link "Home" at bounding box center [102, 175] width 152 height 14
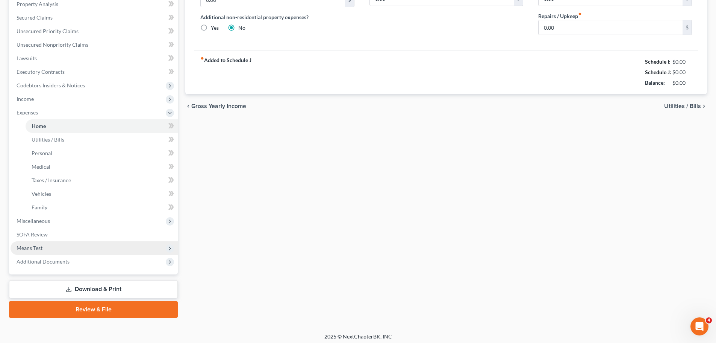
scroll to position [165, 0]
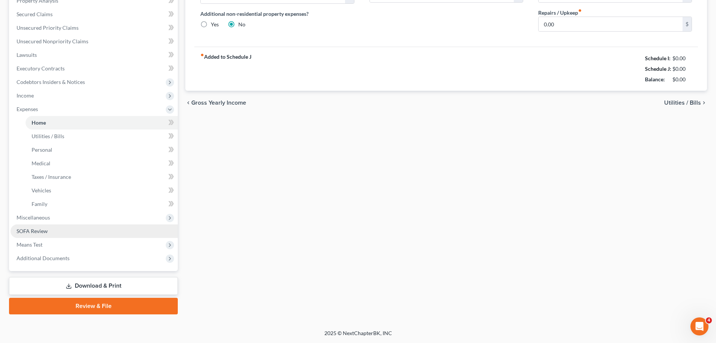
click at [43, 228] on span "SOFA Review" at bounding box center [32, 230] width 31 height 6
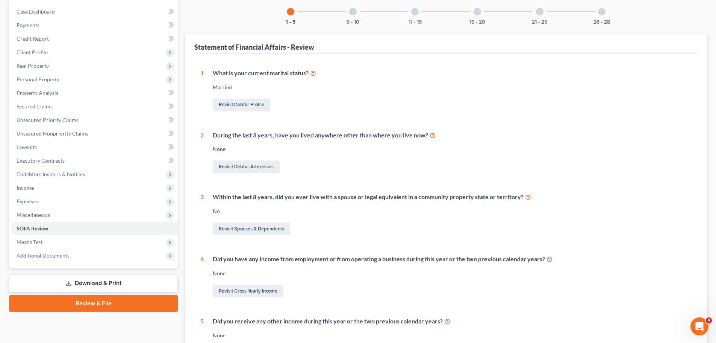
scroll to position [171, 0]
